Goal: Check status: Check status

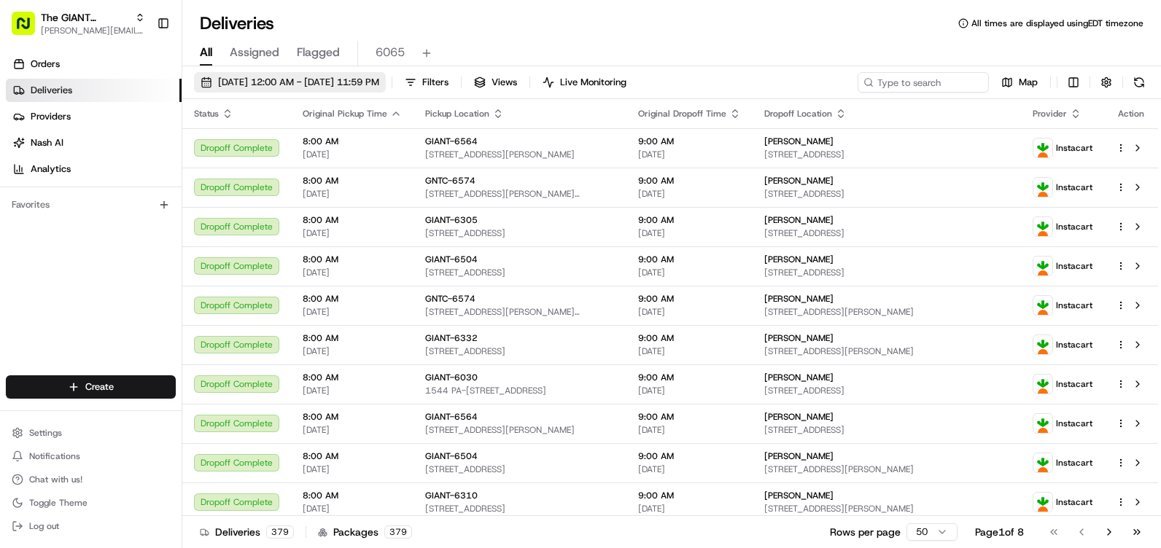
click at [315, 80] on span "[DATE] 12:00 AM - [DATE] 11:59 PM" at bounding box center [298, 82] width 161 height 13
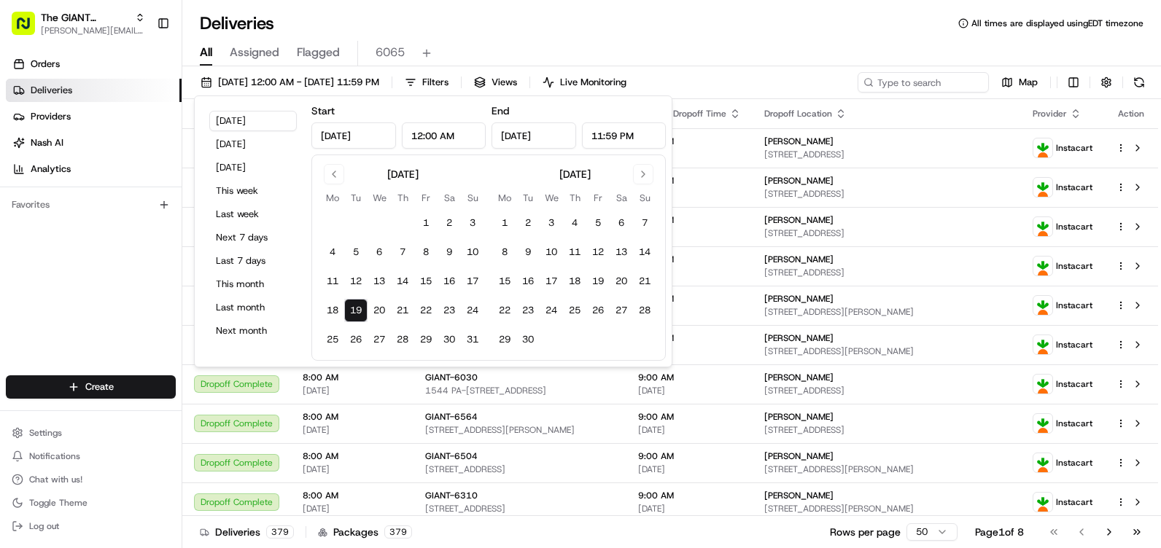
click at [354, 308] on button "19" at bounding box center [355, 310] width 23 height 23
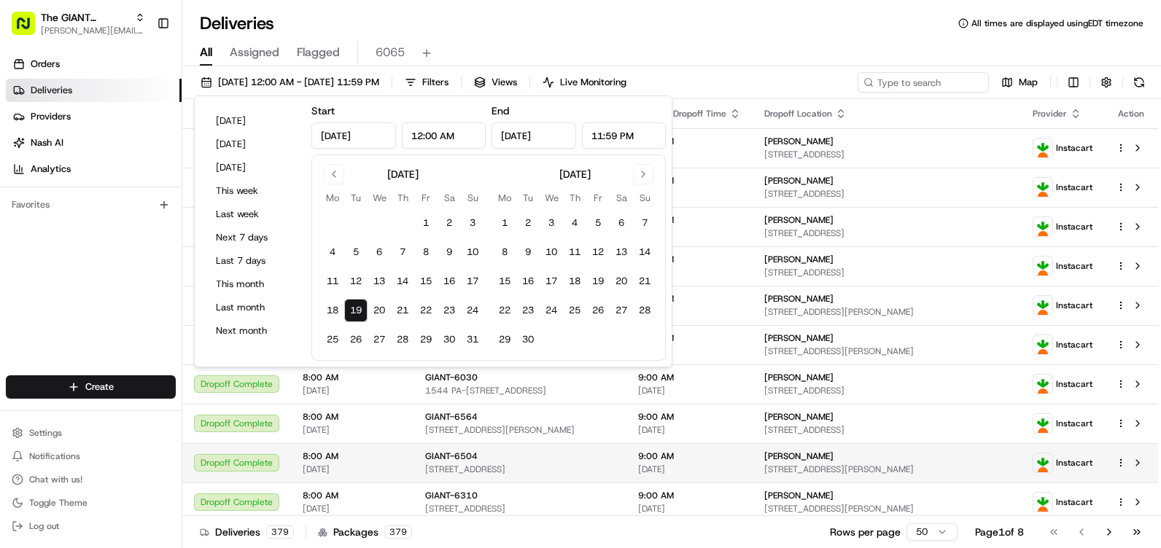
click at [386, 476] on td "8:00 AM [DATE]" at bounding box center [352, 462] width 122 height 39
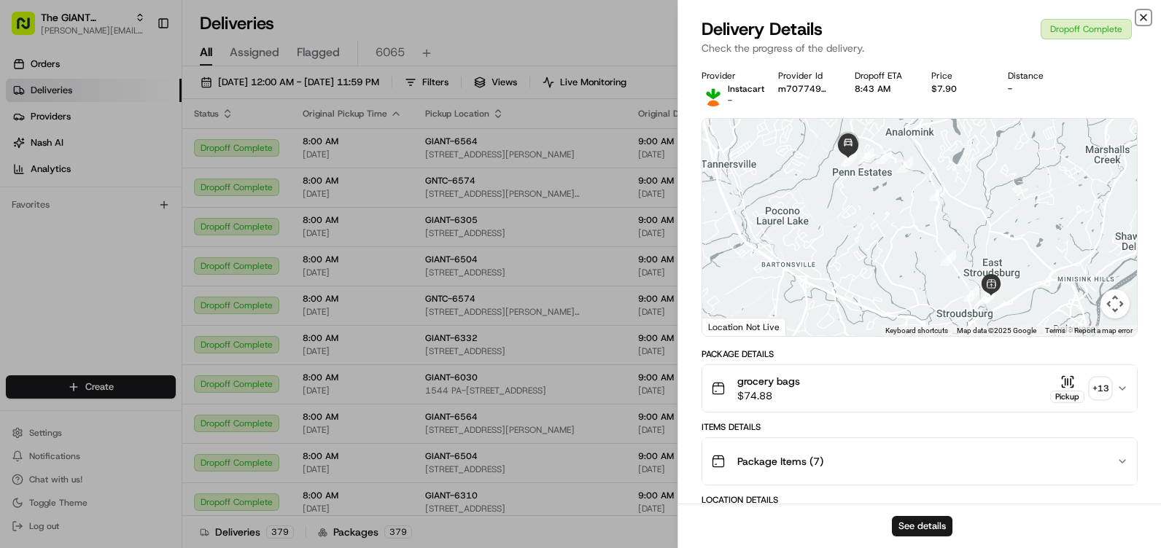
click at [1143, 21] on icon "button" at bounding box center [1143, 18] width 12 height 12
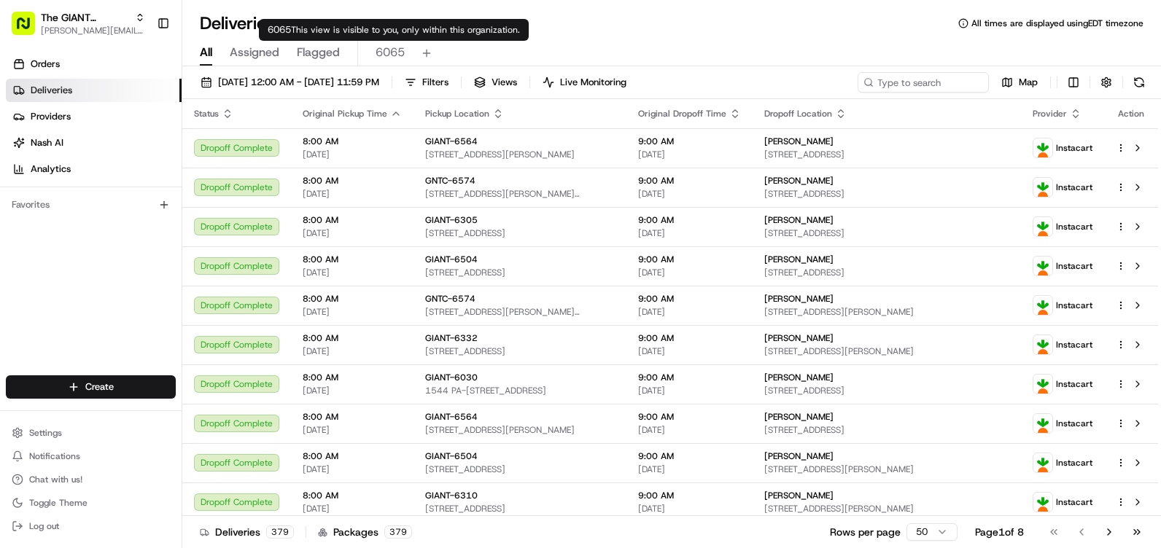
click at [392, 55] on span "6065" at bounding box center [389, 52] width 29 height 17
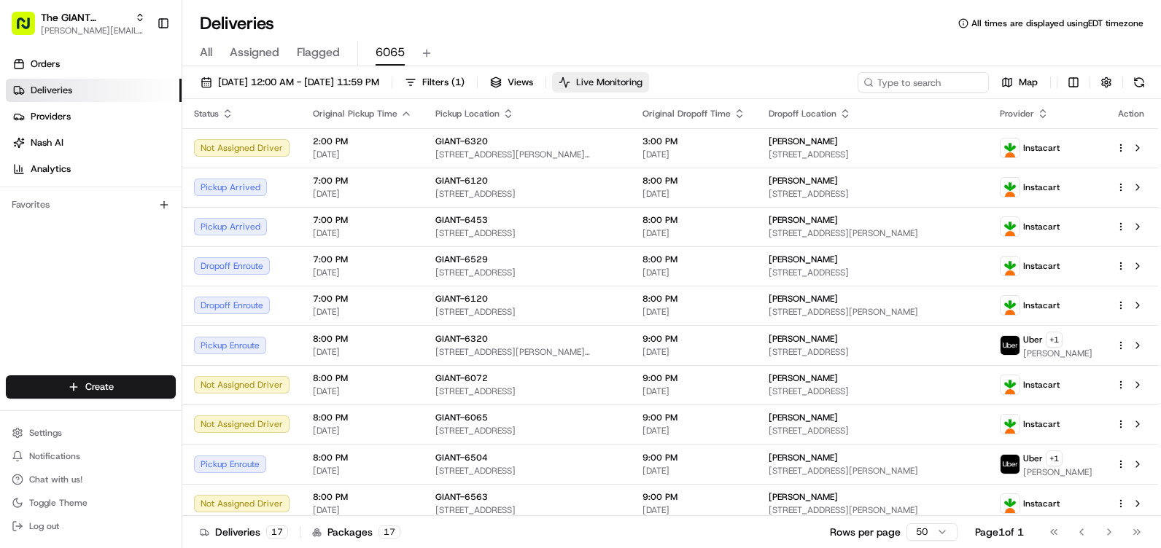
click at [642, 87] on span "Live Monitoring" at bounding box center [609, 82] width 66 height 13
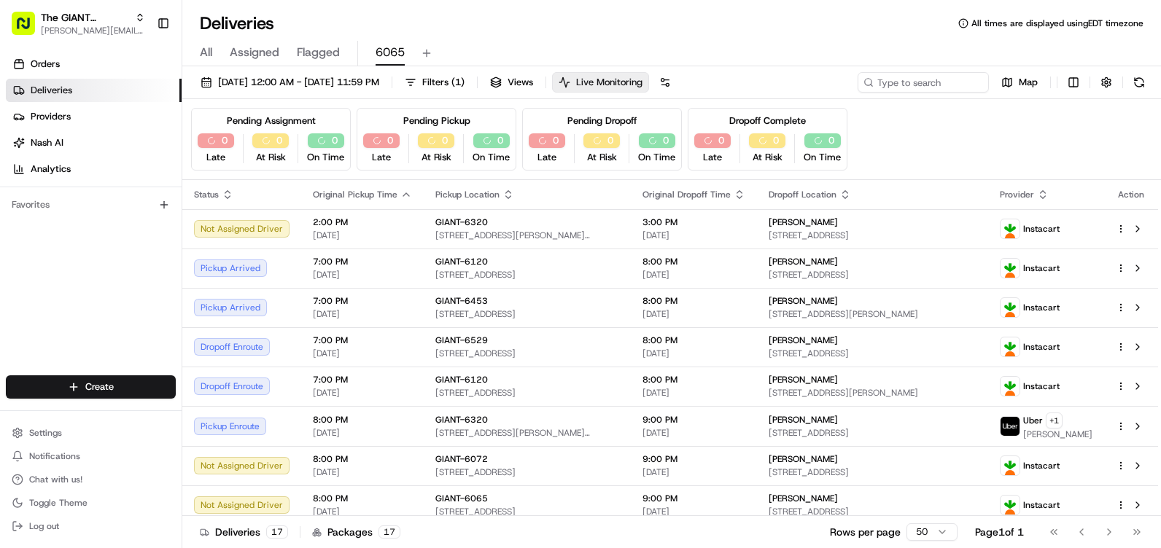
click at [642, 87] on span "Live Monitoring" at bounding box center [609, 82] width 66 height 13
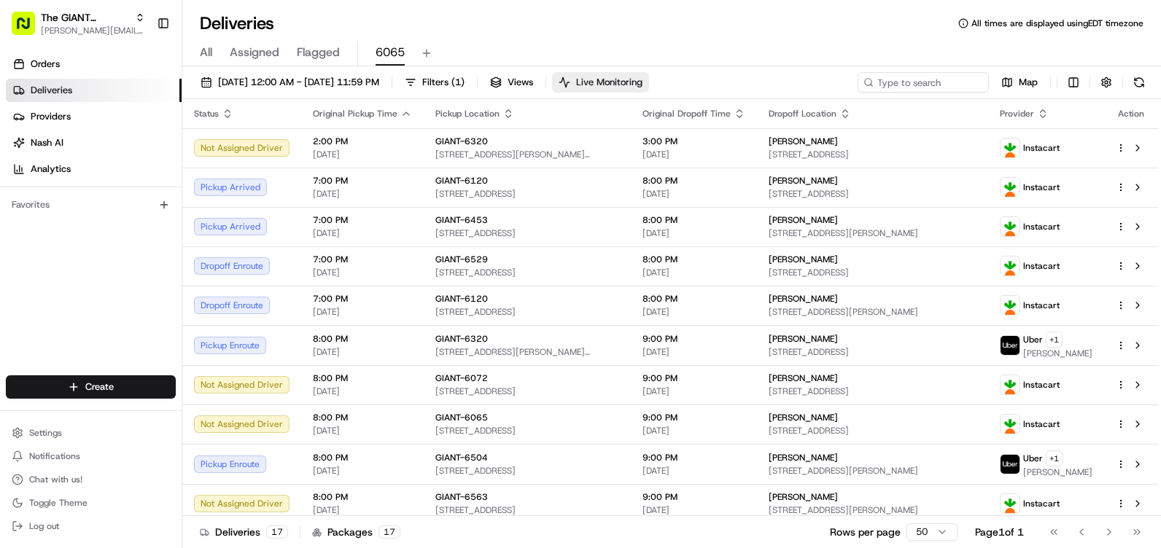
click at [642, 87] on span "Live Monitoring" at bounding box center [609, 82] width 66 height 13
